Goal: Information Seeking & Learning: Learn about a topic

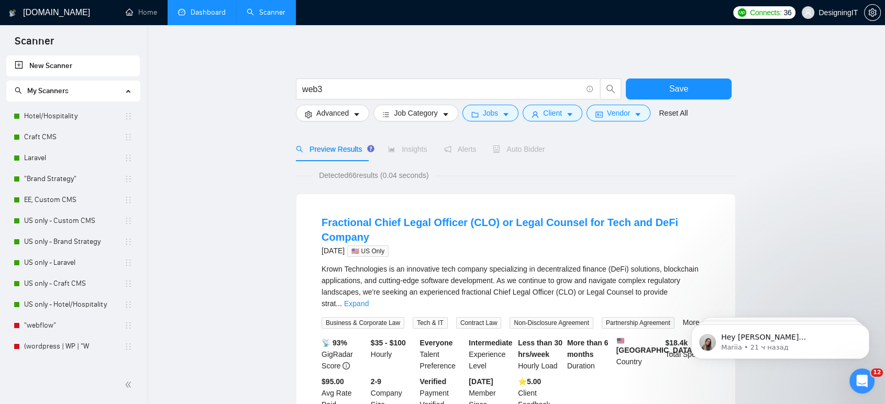
click at [208, 13] on link "Dashboard" at bounding box center [202, 12] width 48 height 9
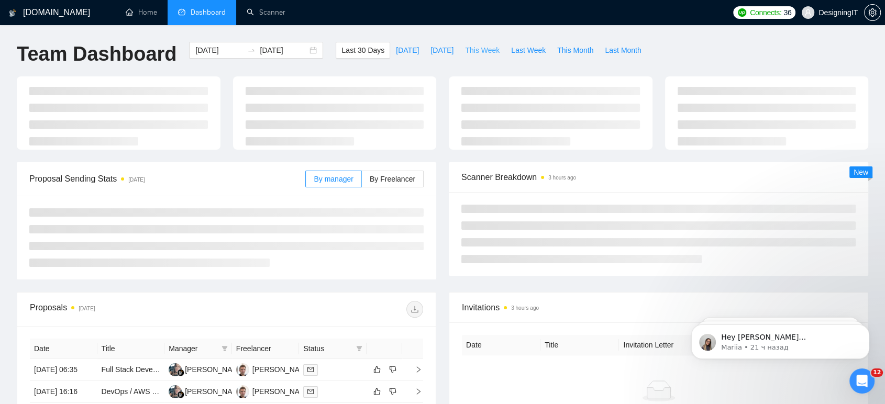
type input "[DATE]"
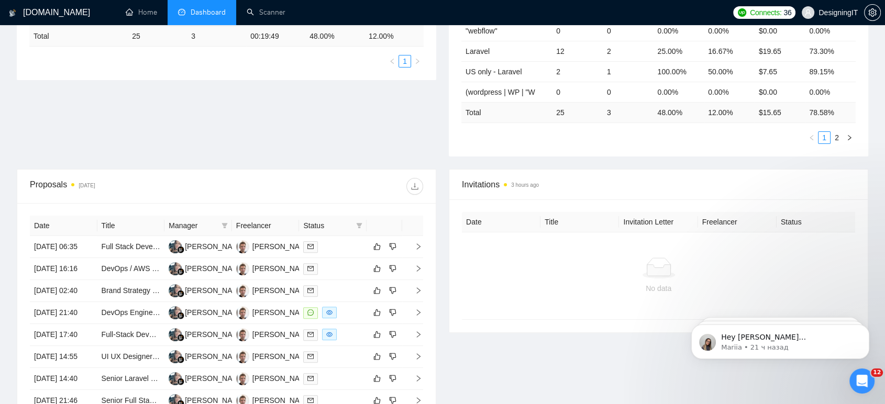
scroll to position [312, 0]
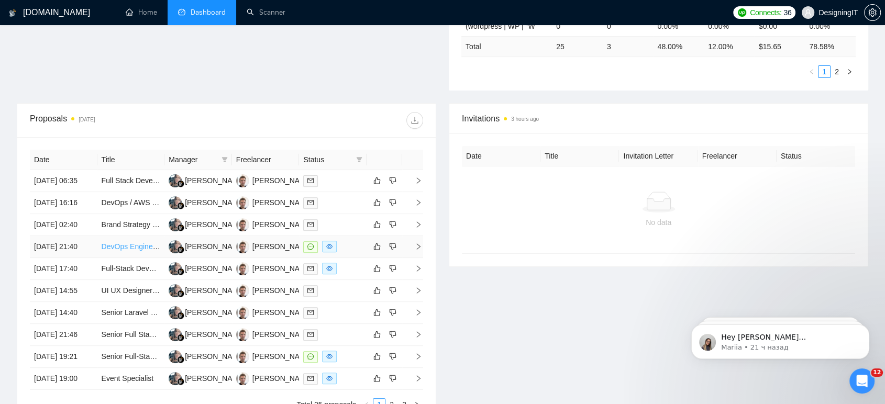
click at [137, 251] on link "DevOps Engineer for Apache + PHP-FPM Optimization (Laravel + Vue on AWS EC2)" at bounding box center [240, 246] width 276 height 8
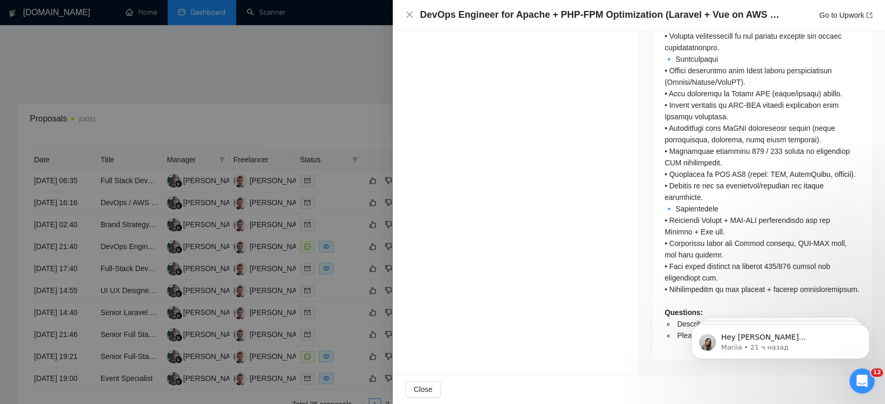
scroll to position [844, 0]
click at [343, 47] on div at bounding box center [442, 202] width 885 height 404
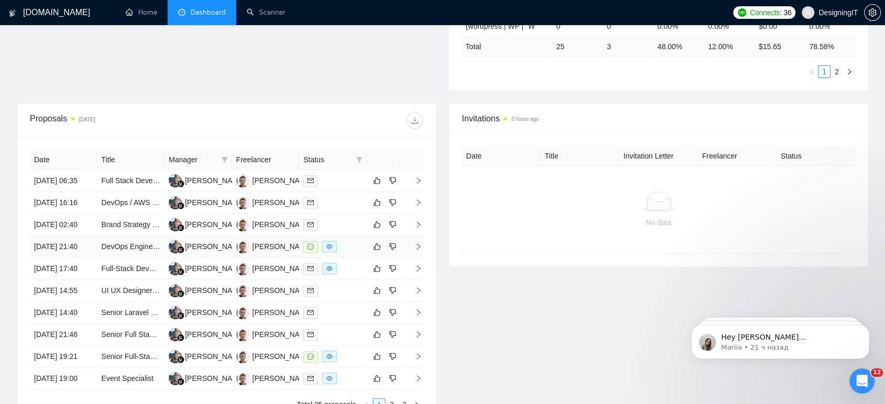
scroll to position [487, 0]
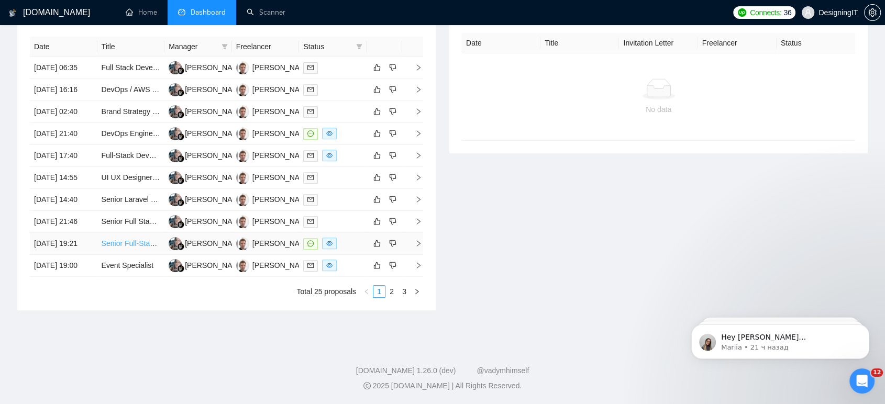
click at [136, 248] on link "Senior Full-Stack Engineer - AI-Powered Document Processing & Loan Evaluation P…" at bounding box center [250, 243] width 296 height 8
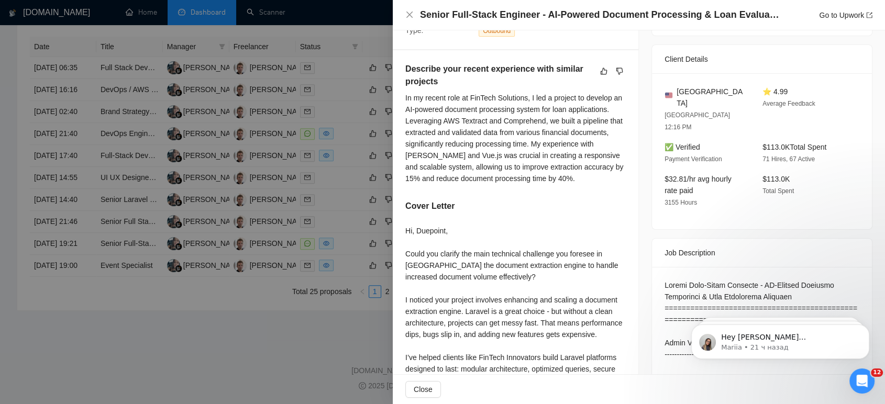
scroll to position [147, 0]
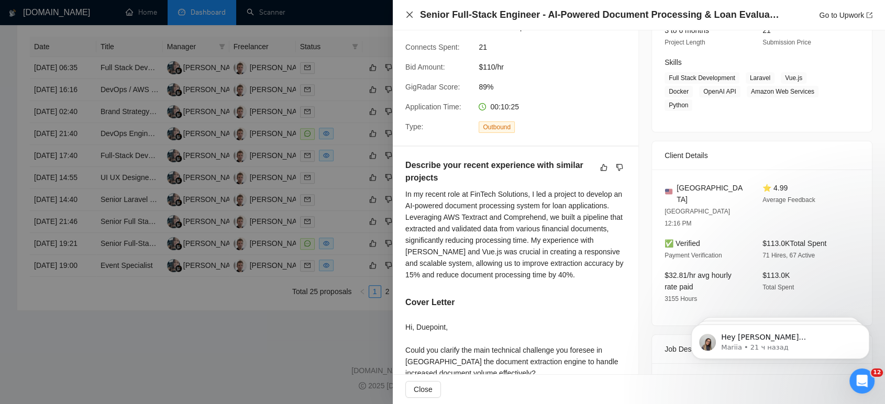
click at [411, 12] on icon "close" at bounding box center [409, 14] width 8 height 8
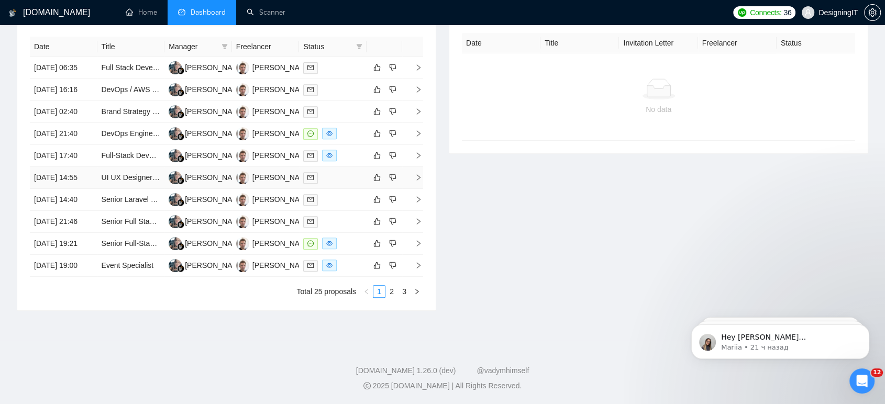
scroll to position [523, 0]
click at [393, 296] on link "2" at bounding box center [392, 292] width 12 height 12
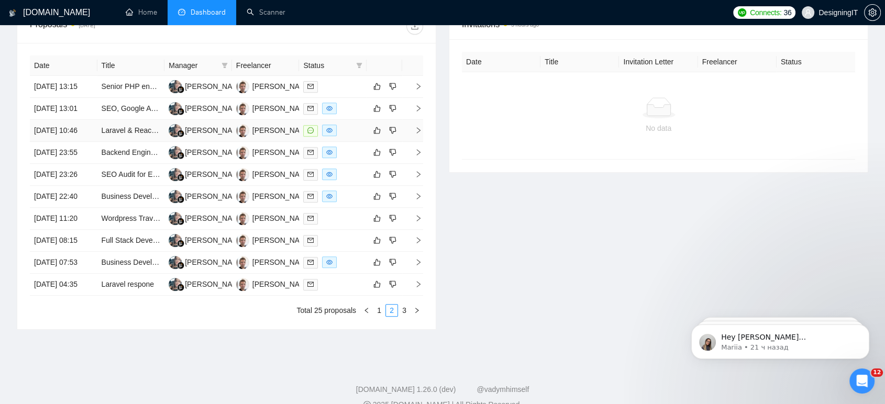
click at [123, 142] on td "Laravel & React/Next.js Developer Needed for Final Adjustments (1 Week Delivery)" at bounding box center [131, 131] width 68 height 22
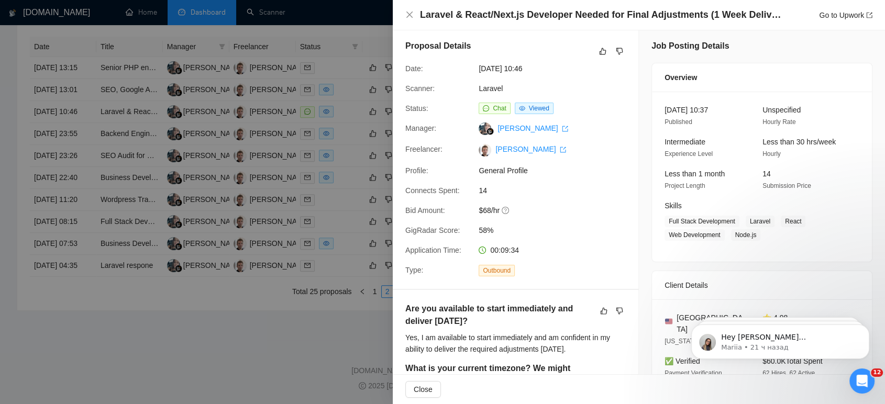
scroll to position [0, 0]
